Goal: Transaction & Acquisition: Purchase product/service

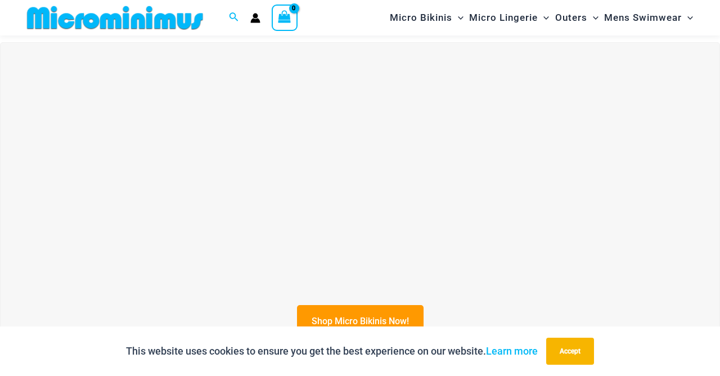
scroll to position [329, 0]
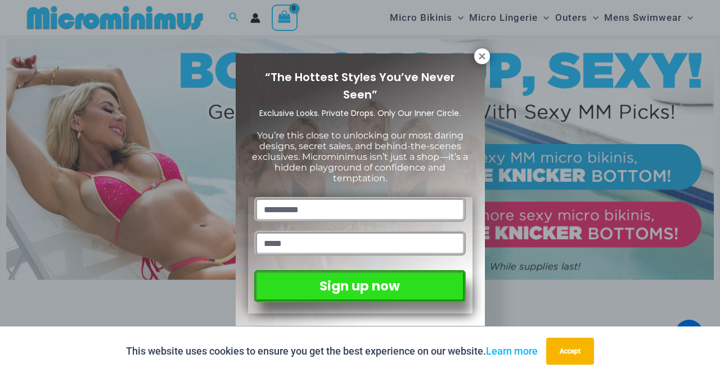
click at [482, 56] on icon at bounding box center [482, 56] width 6 height 6
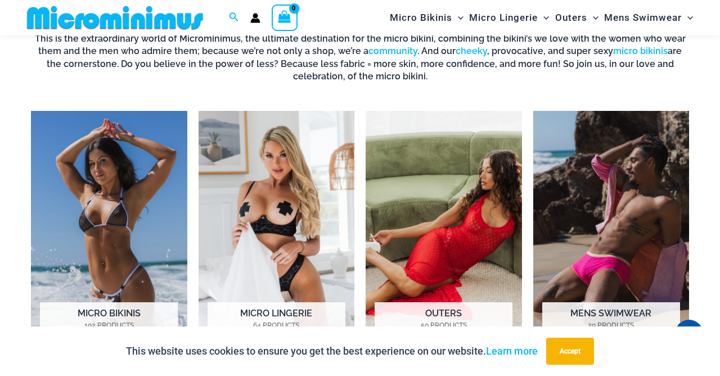
scroll to position [740, 0]
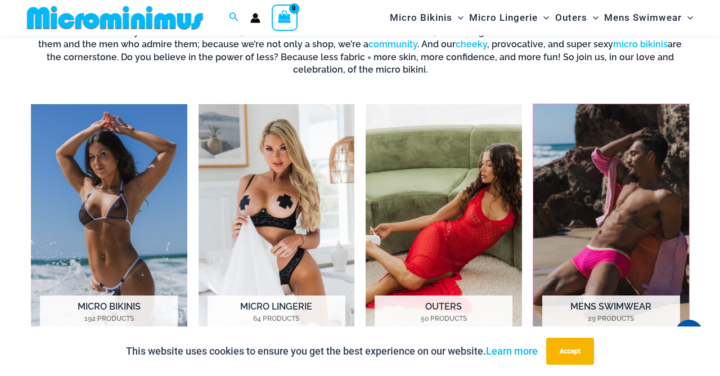
click at [604, 258] on img "Visit product category Mens Swimwear" at bounding box center [611, 225] width 156 height 243
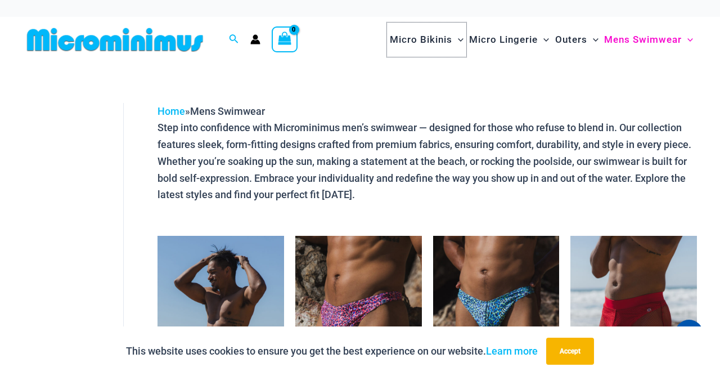
click at [412, 35] on span "Micro Bikinis" at bounding box center [421, 39] width 62 height 29
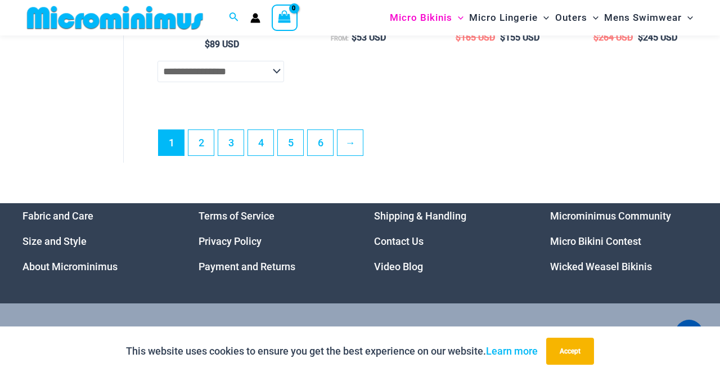
scroll to position [2748, 0]
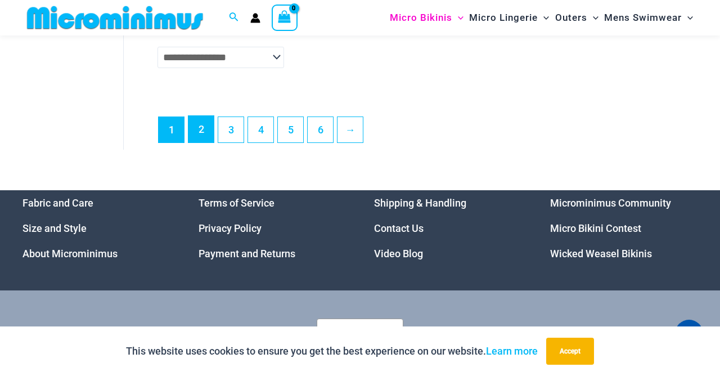
click at [201, 142] on link "2" at bounding box center [201, 129] width 25 height 26
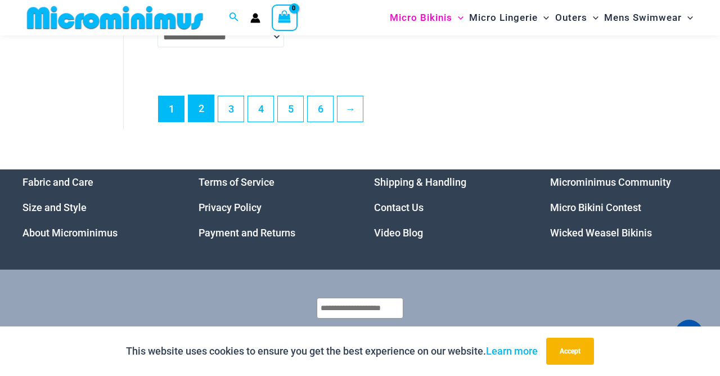
scroll to position [2784, 0]
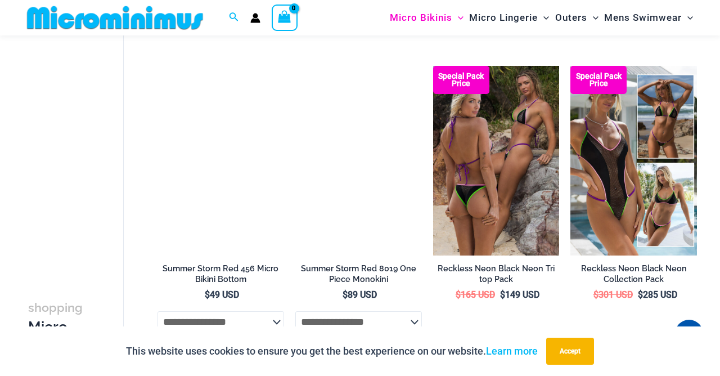
scroll to position [1275, 0]
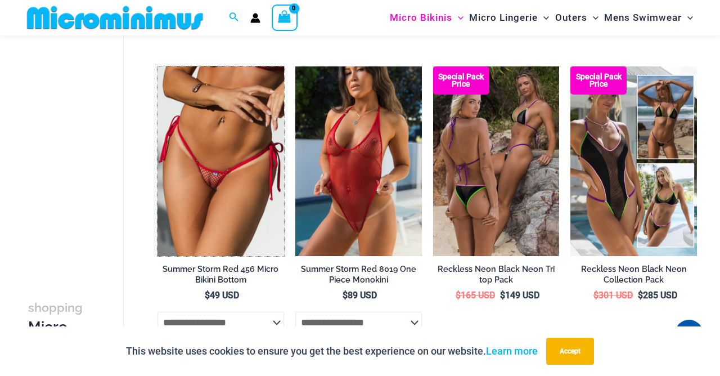
click at [158, 66] on img at bounding box center [158, 66] width 0 height 0
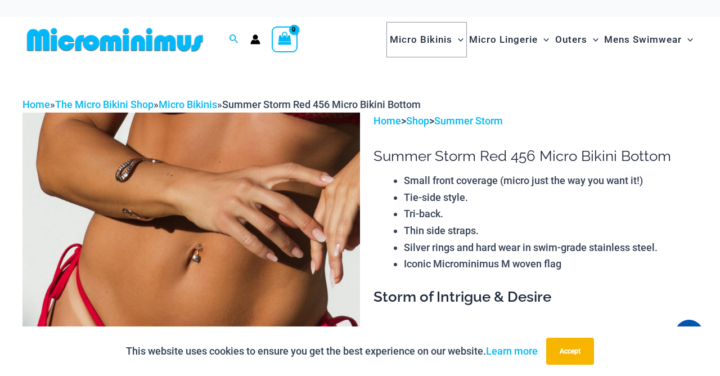
click at [420, 42] on span "Micro Bikinis" at bounding box center [421, 39] width 62 height 29
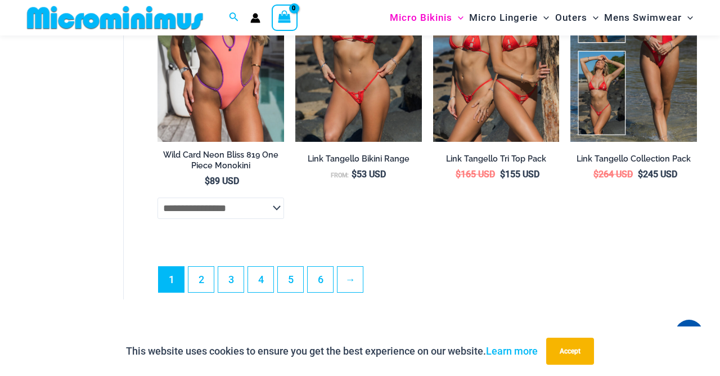
scroll to position [2597, 0]
click at [228, 294] on link "3" at bounding box center [230, 280] width 25 height 26
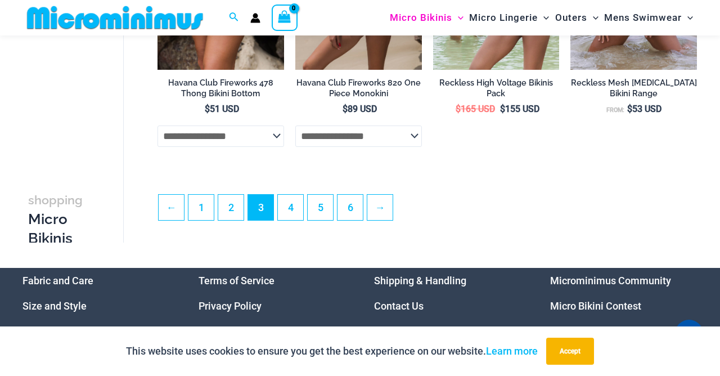
scroll to position [2374, 0]
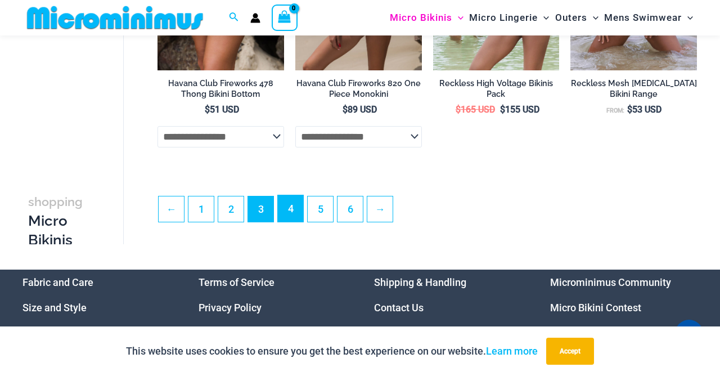
click at [285, 221] on link "4" at bounding box center [290, 208] width 25 height 26
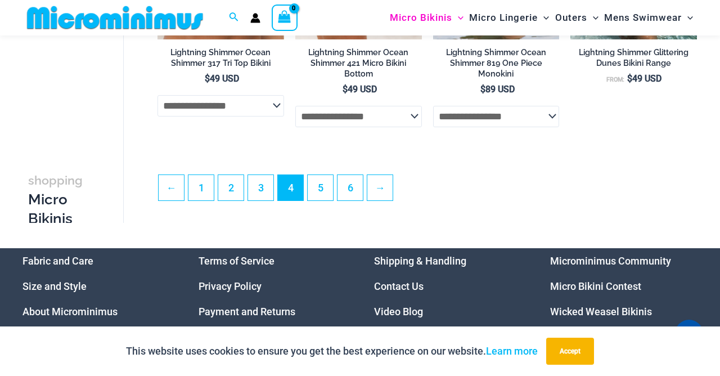
scroll to position [2406, 0]
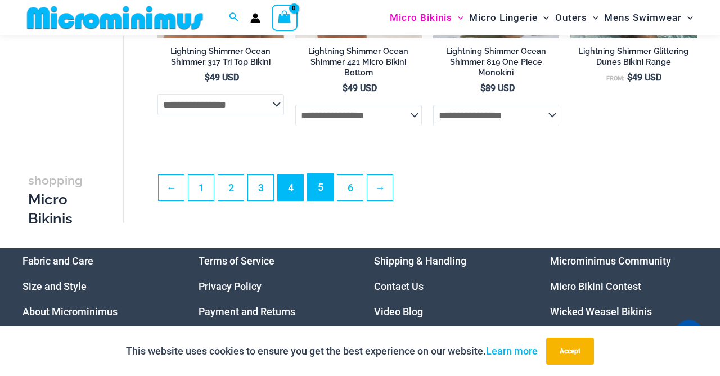
click at [322, 200] on link "5" at bounding box center [320, 187] width 25 height 26
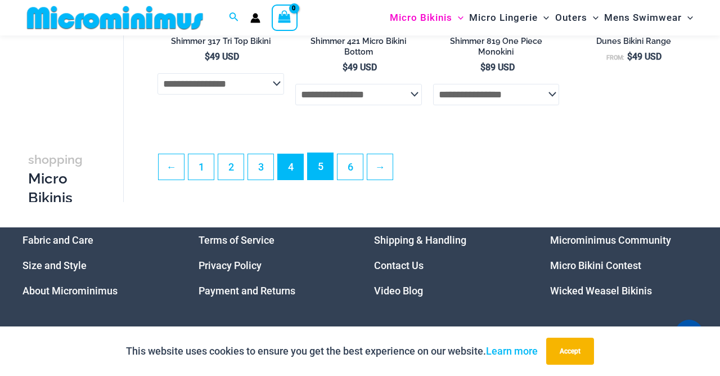
scroll to position [2438, 0]
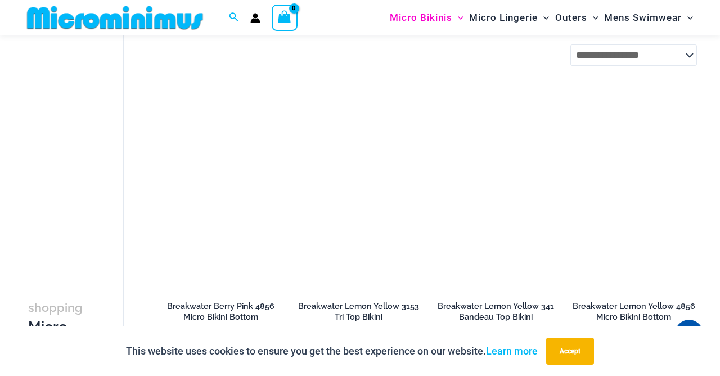
scroll to position [1517, 0]
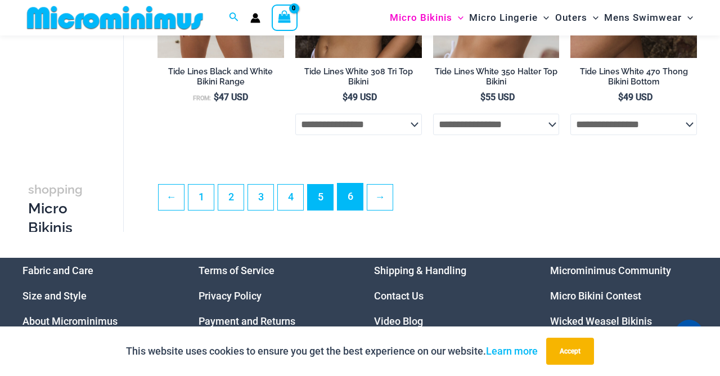
click at [351, 207] on link "6" at bounding box center [350, 196] width 25 height 26
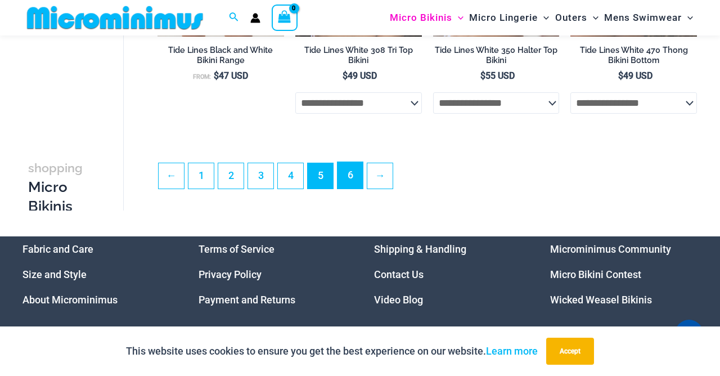
scroll to position [2395, 0]
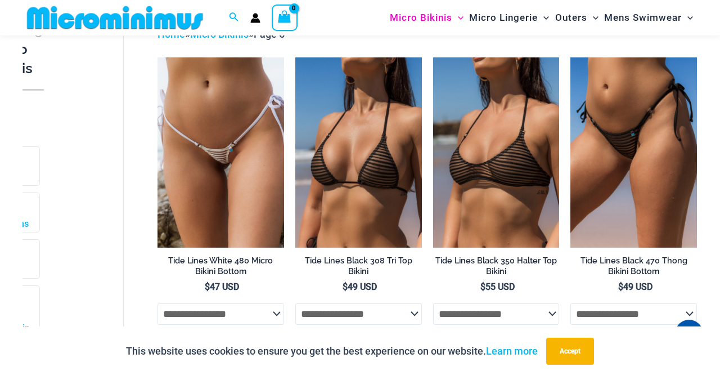
scroll to position [66, 0]
